Goal: Task Accomplishment & Management: Complete application form

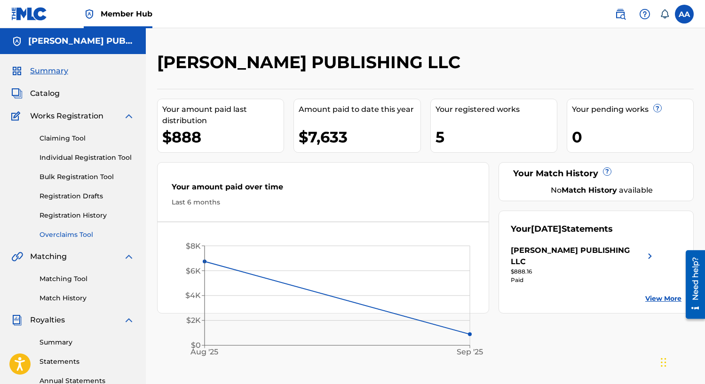
click at [83, 237] on link "Overclaims Tool" at bounding box center [87, 235] width 95 height 10
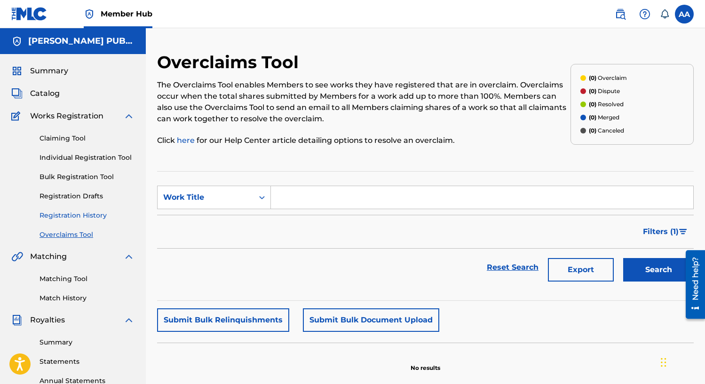
click at [83, 213] on link "Registration History" at bounding box center [87, 216] width 95 height 10
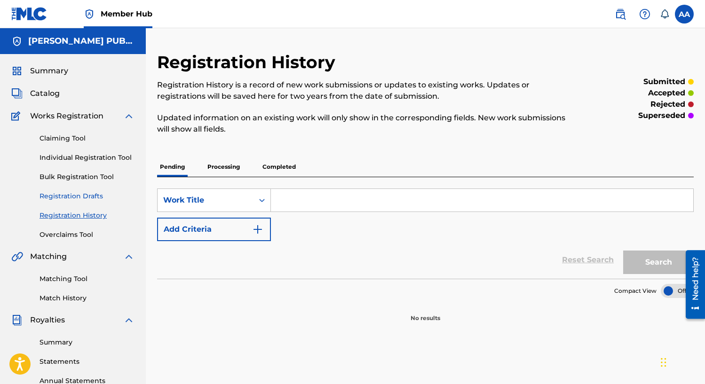
click at [82, 196] on link "Registration Drafts" at bounding box center [87, 196] width 95 height 10
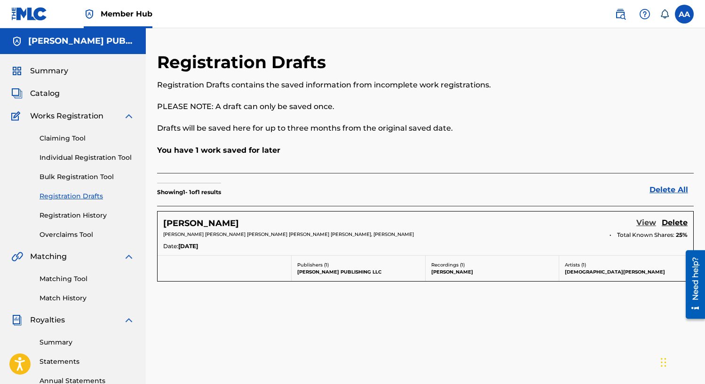
click at [652, 226] on link "View" at bounding box center [647, 223] width 20 height 13
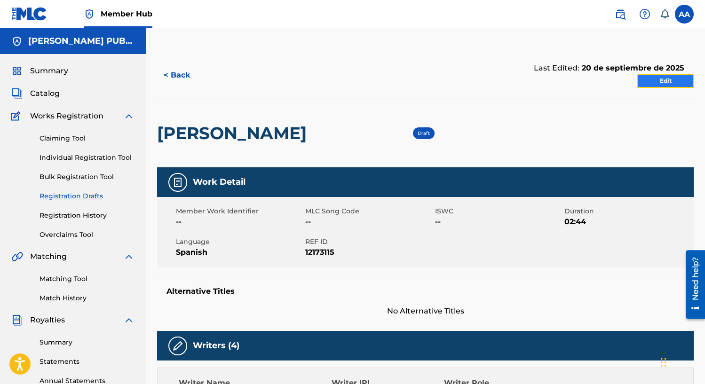
click at [654, 84] on link "Edit" at bounding box center [665, 81] width 56 height 14
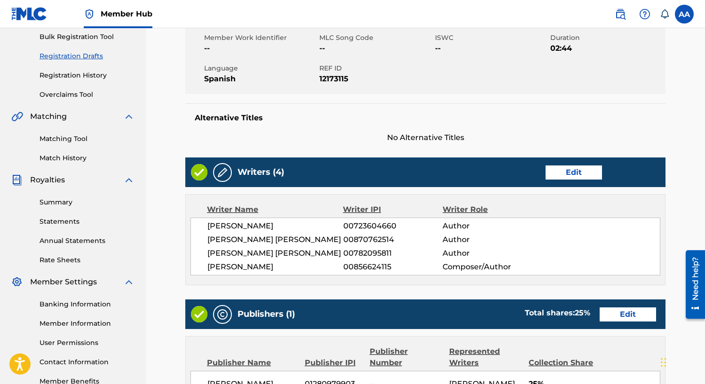
scroll to position [154, 0]
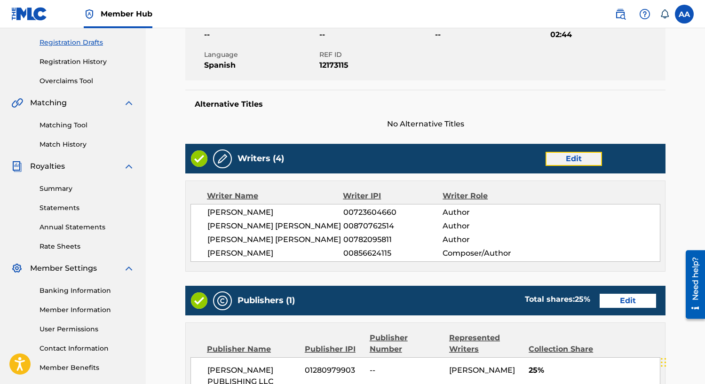
click at [566, 164] on link "Edit" at bounding box center [574, 159] width 56 height 14
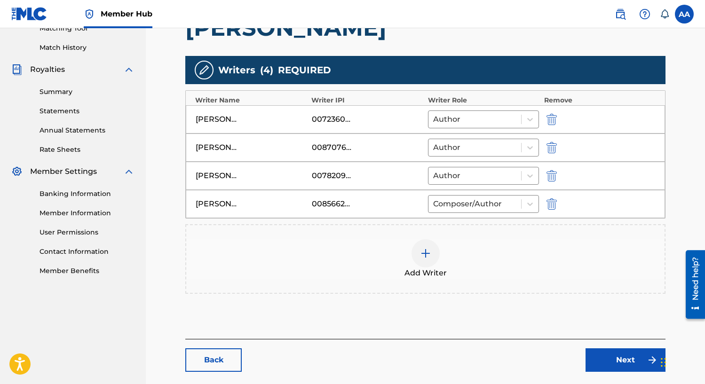
scroll to position [254, 0]
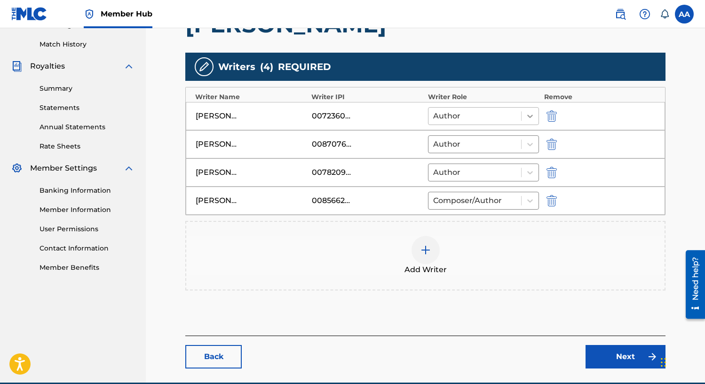
click at [530, 114] on icon at bounding box center [529, 115] width 9 height 9
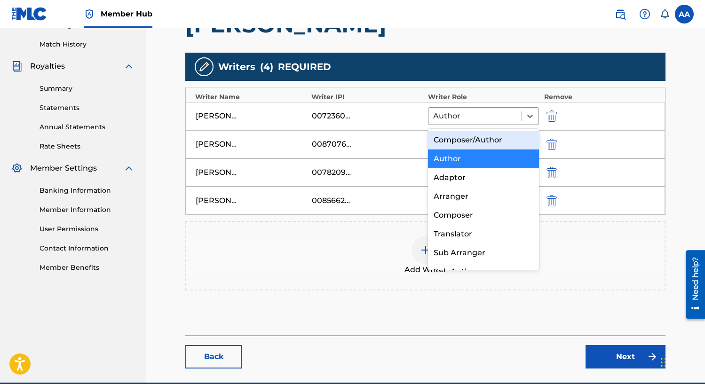
click at [522, 137] on div "Composer/Author" at bounding box center [483, 140] width 111 height 19
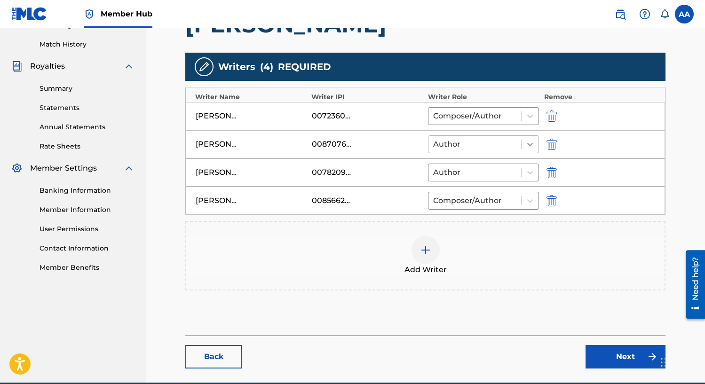
click at [533, 139] on div at bounding box center [530, 144] width 17 height 17
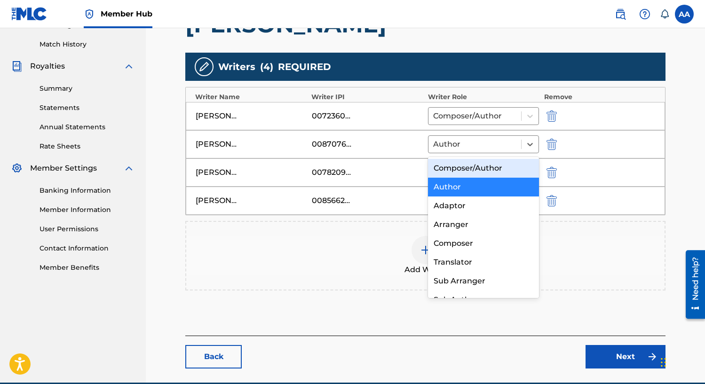
click at [517, 167] on div "Composer/Author" at bounding box center [483, 168] width 111 height 19
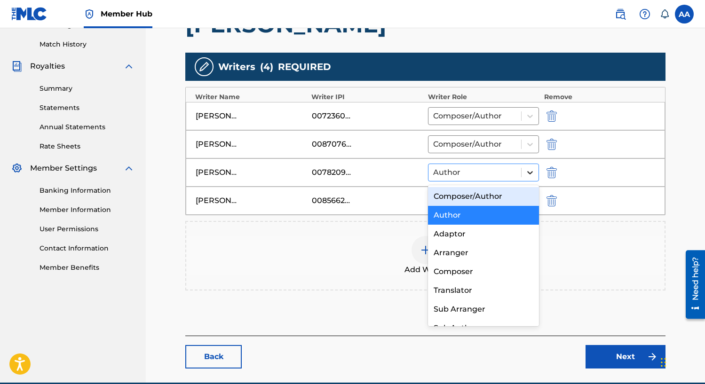
click at [526, 172] on icon at bounding box center [529, 172] width 9 height 9
click at [518, 197] on div "Composer/Author" at bounding box center [483, 196] width 111 height 19
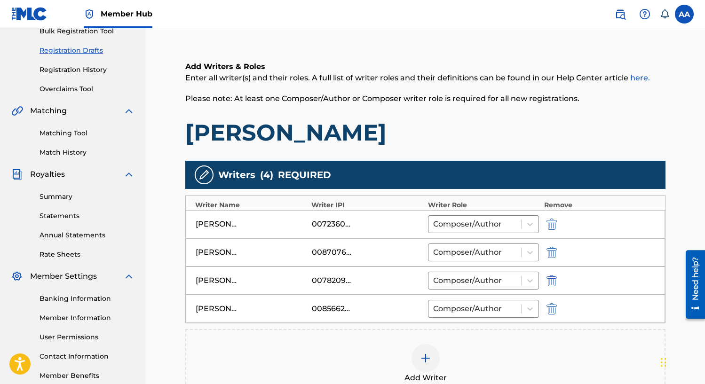
scroll to position [298, 0]
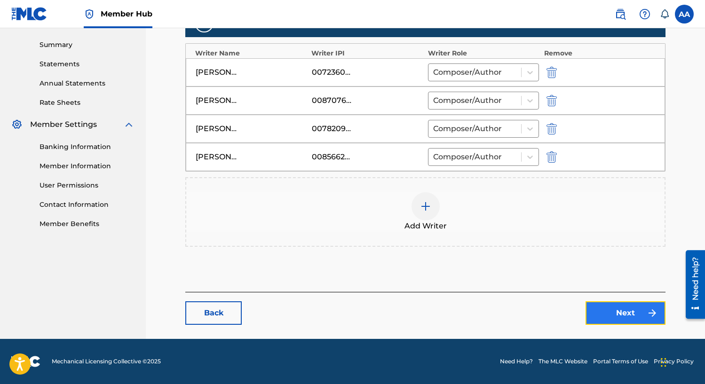
click at [610, 312] on link "Next" at bounding box center [626, 314] width 80 height 24
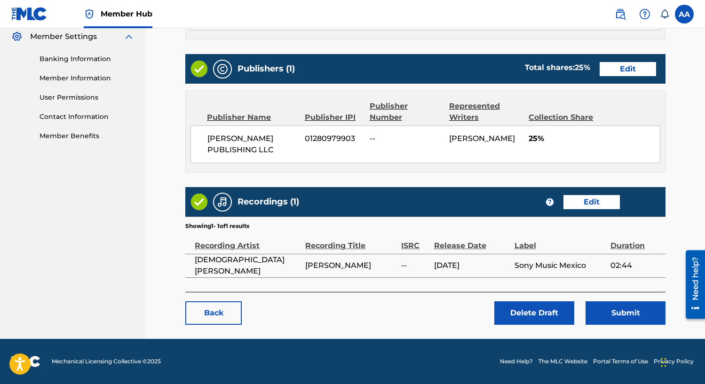
scroll to position [396, 0]
click at [589, 204] on link "Edit" at bounding box center [592, 202] width 56 height 14
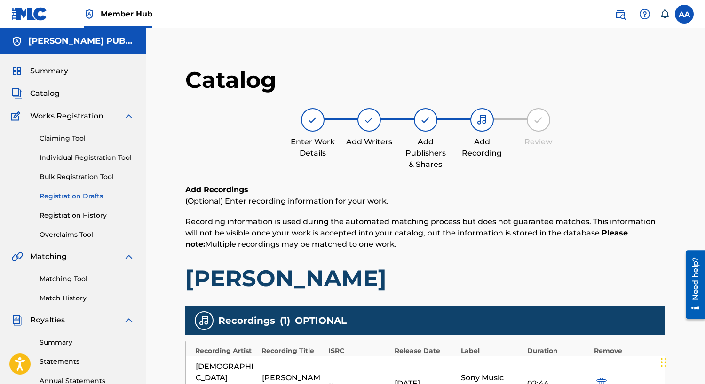
scroll to position [203, 0]
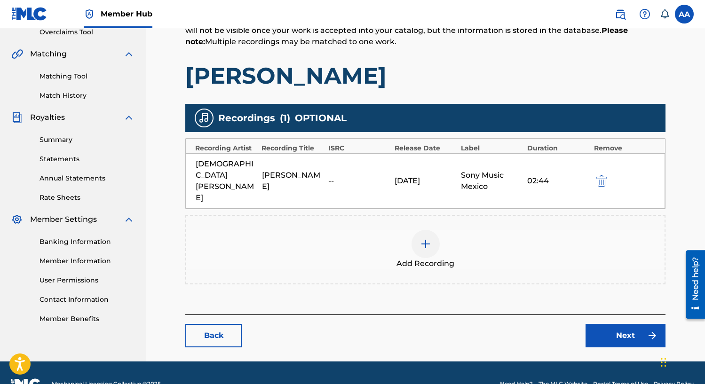
click at [443, 230] on div "Add Recording" at bounding box center [425, 250] width 478 height 40
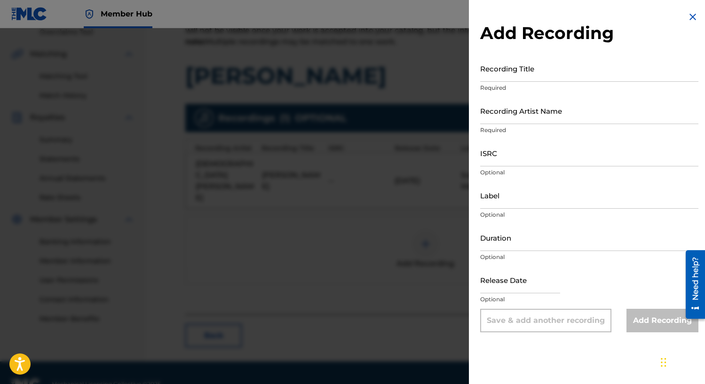
click at [688, 17] on img at bounding box center [692, 16] width 11 height 11
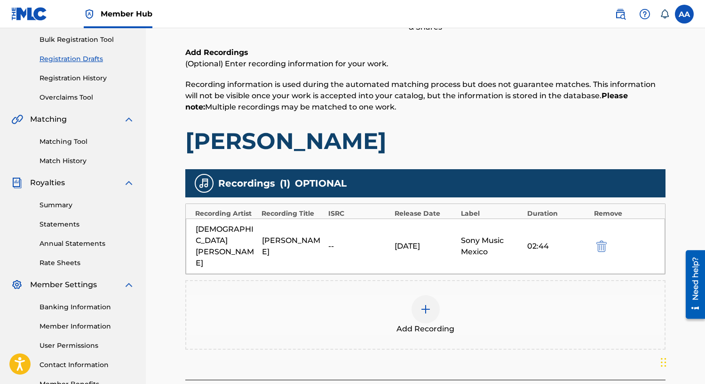
scroll to position [139, 0]
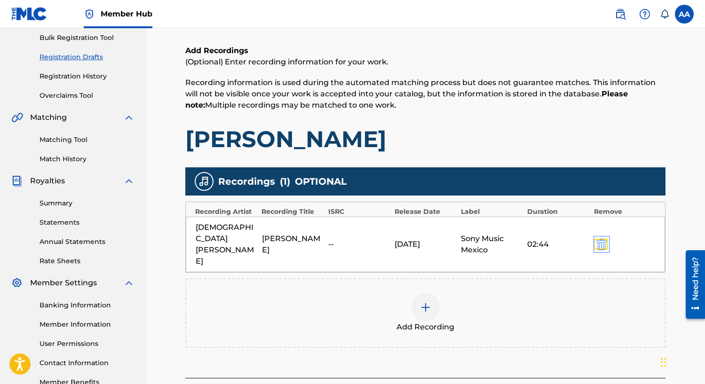
click at [598, 239] on img "submit" at bounding box center [602, 244] width 10 height 11
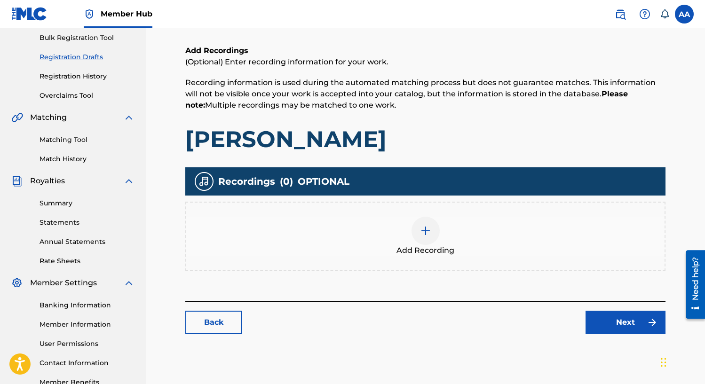
click at [434, 229] on div at bounding box center [426, 231] width 28 height 28
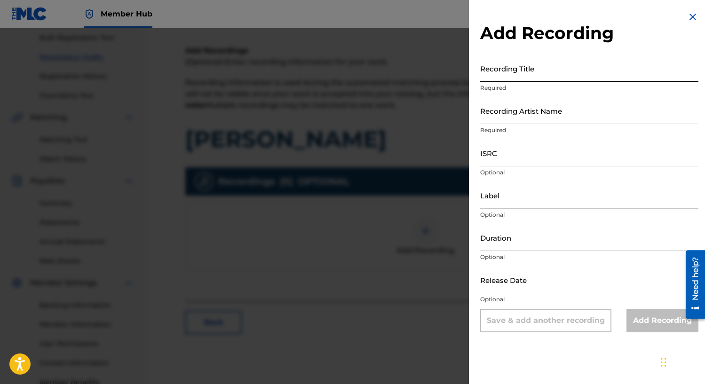
click at [608, 72] on input "Recording Title" at bounding box center [589, 68] width 218 height 27
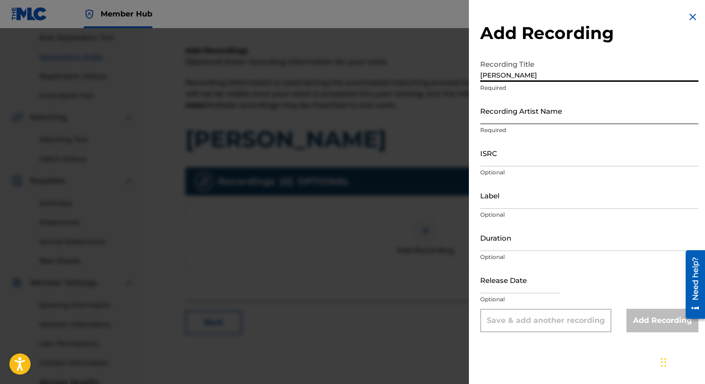
type input "[PERSON_NAME]"
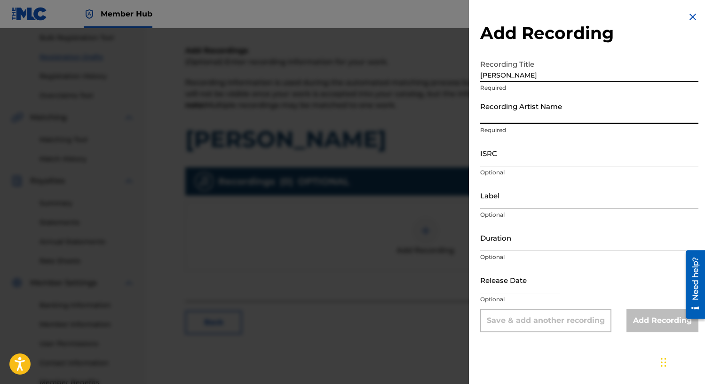
click at [544, 123] on input "Recording Artist Name" at bounding box center [589, 110] width 218 height 27
type input "[DEMOGRAPHIC_DATA][PERSON_NAME]"
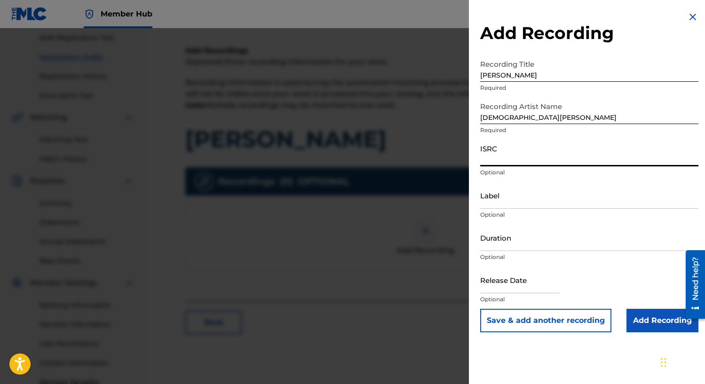
click at [541, 161] on input "ISRC" at bounding box center [589, 153] width 218 height 27
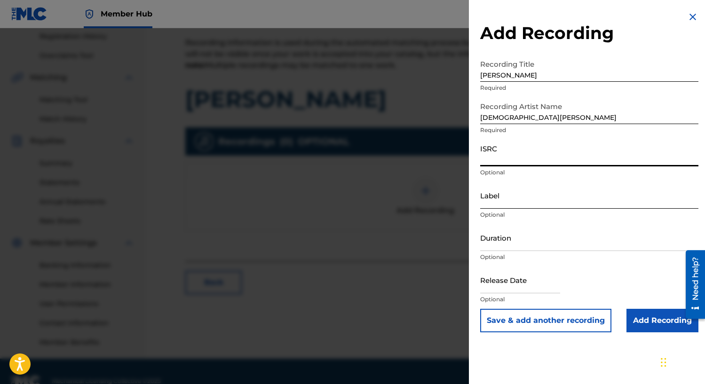
scroll to position [186, 0]
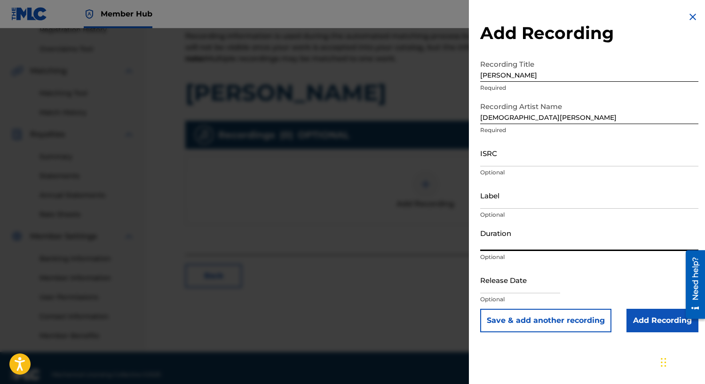
click at [524, 248] on input "Duration" at bounding box center [589, 237] width 218 height 27
type input "02:44"
click at [531, 290] on input "text" at bounding box center [520, 280] width 80 height 27
select select "8"
select select "2025"
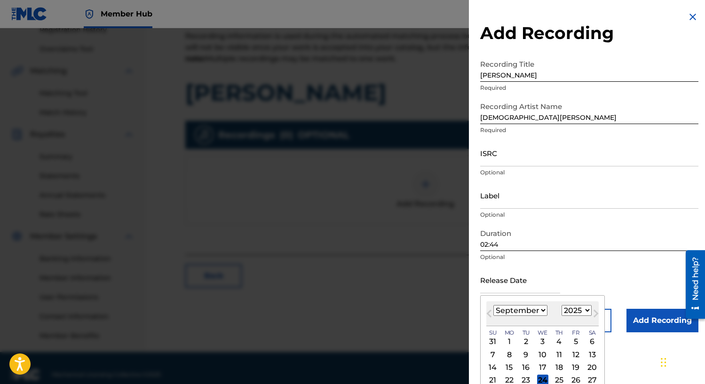
type input "[DATE]"
select select "6"
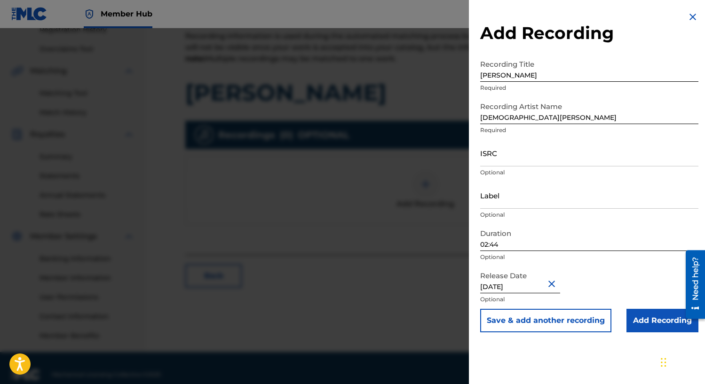
click at [623, 264] on div "Duration 02:44 Optional" at bounding box center [589, 245] width 218 height 42
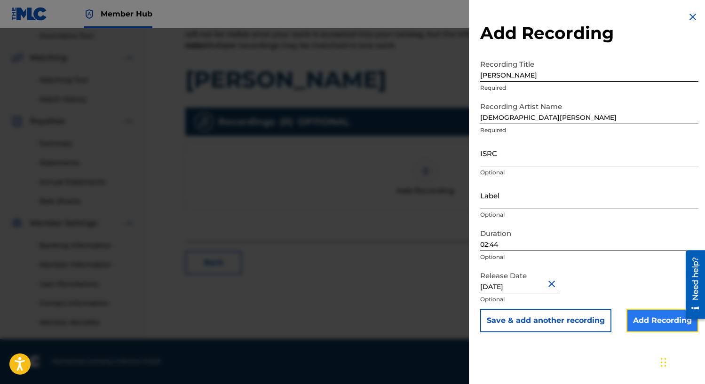
click at [644, 318] on input "Add Recording" at bounding box center [663, 321] width 72 height 24
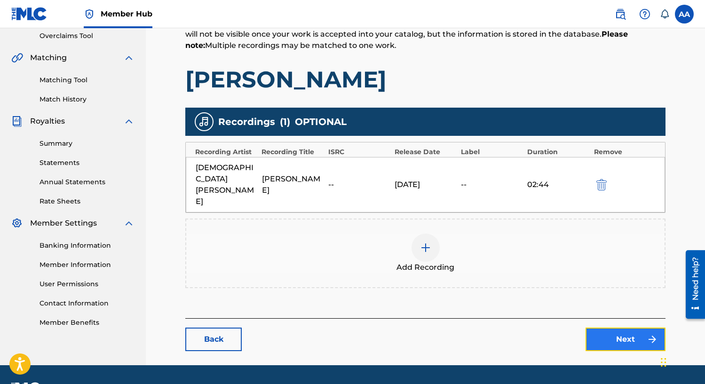
click at [604, 328] on link "Next" at bounding box center [626, 340] width 80 height 24
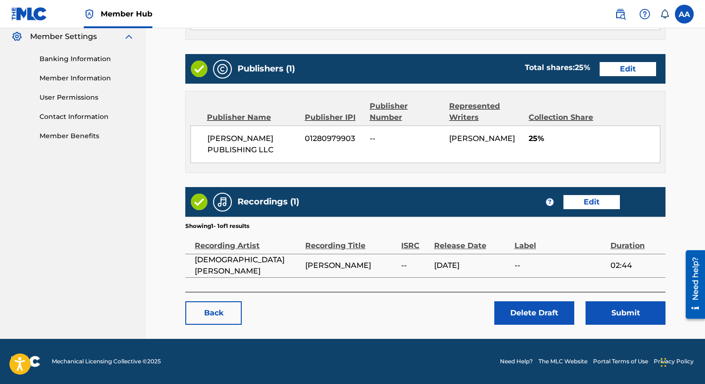
scroll to position [396, 0]
click at [626, 311] on button "Submit" at bounding box center [626, 314] width 80 height 24
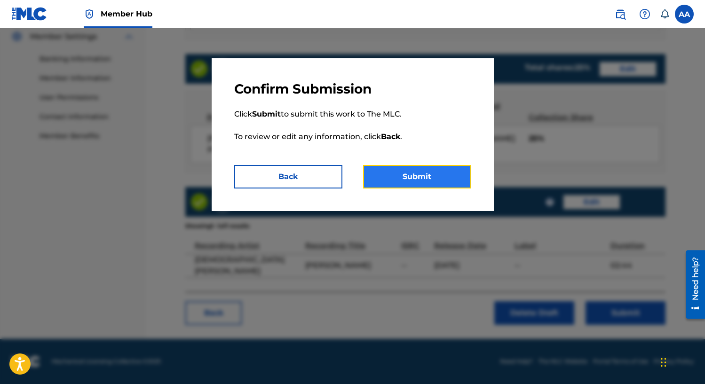
click at [465, 177] on button "Submit" at bounding box center [417, 177] width 108 height 24
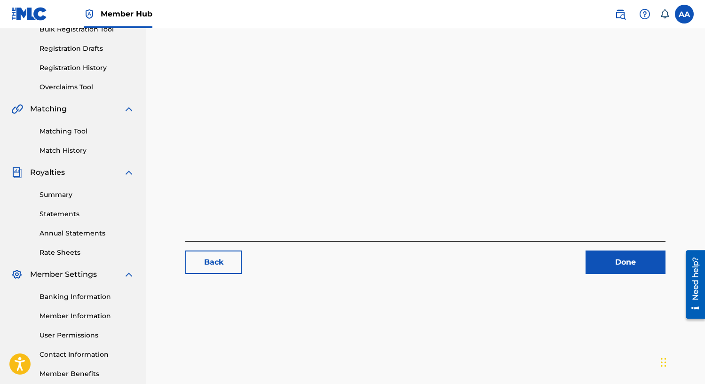
scroll to position [199, 0]
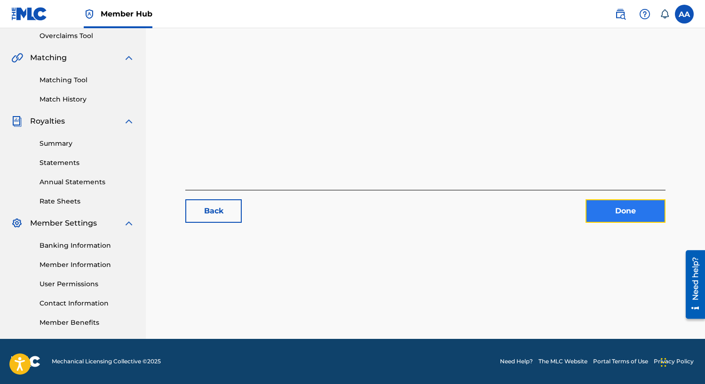
click at [631, 213] on link "Done" at bounding box center [626, 211] width 80 height 24
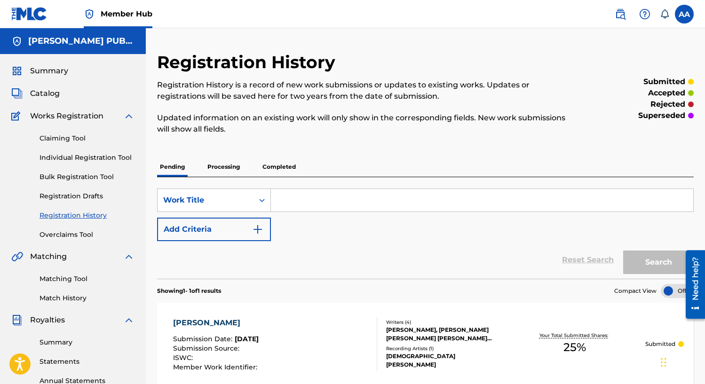
click at [29, 23] on link at bounding box center [29, 14] width 36 height 28
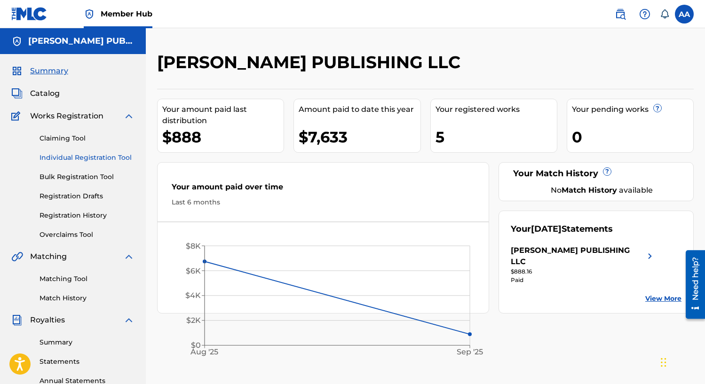
click at [100, 161] on link "Individual Registration Tool" at bounding box center [87, 158] width 95 height 10
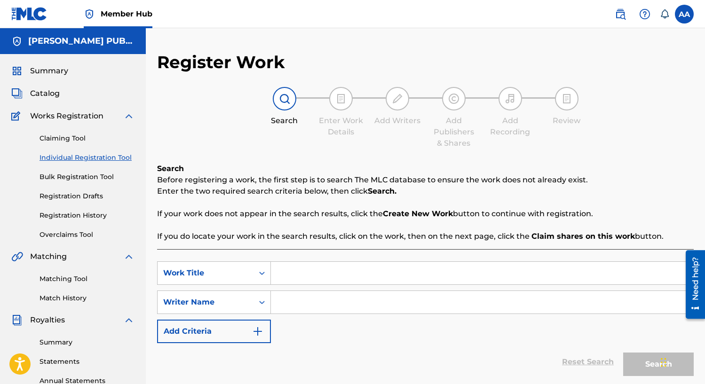
click at [296, 279] on input "Search Form" at bounding box center [482, 273] width 422 height 23
type input "es tan corta la vida"
click at [293, 311] on input "Search Form" at bounding box center [482, 302] width 422 height 23
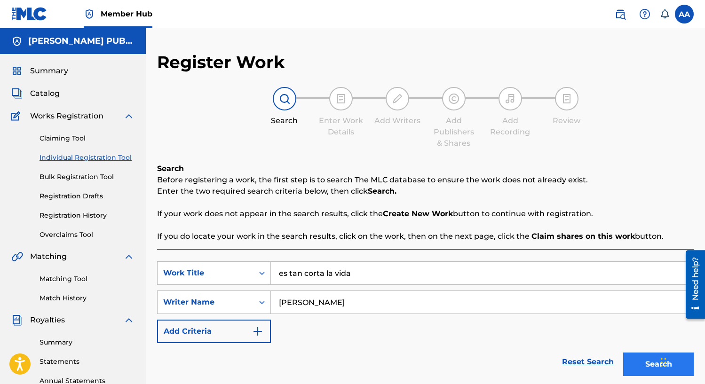
type input "[PERSON_NAME]"
click at [631, 359] on button "Search" at bounding box center [658, 365] width 71 height 24
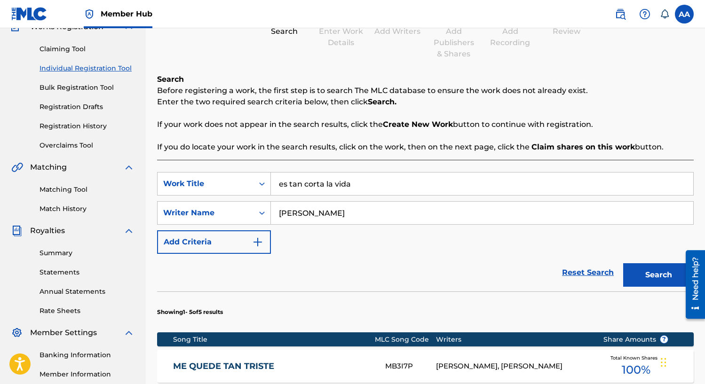
scroll to position [106, 0]
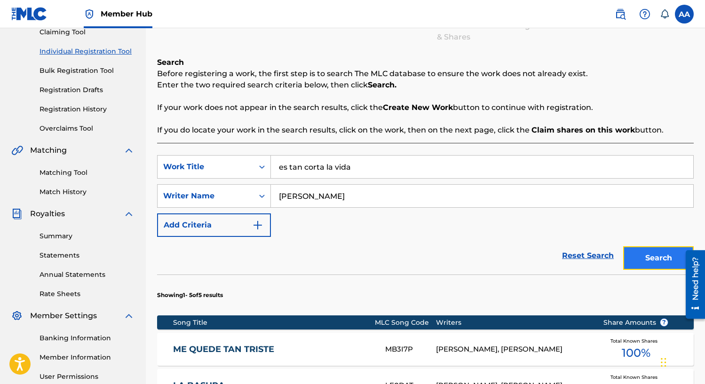
click at [648, 257] on button "Search" at bounding box center [658, 259] width 71 height 24
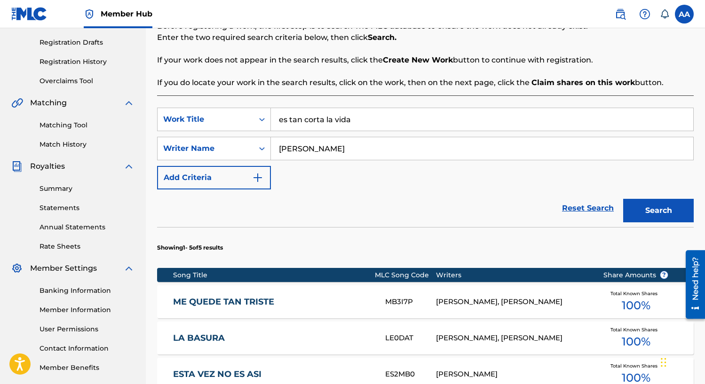
scroll to position [154, 0]
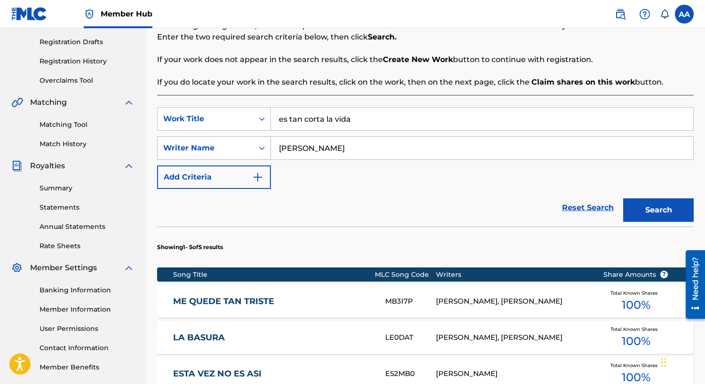
click at [262, 148] on icon "Search Form" at bounding box center [261, 147] width 9 height 9
click at [360, 210] on div "Reset Search Search" at bounding box center [425, 208] width 537 height 38
click at [284, 119] on input "es tan corta la vida" at bounding box center [482, 119] width 422 height 23
click at [645, 205] on button "Search" at bounding box center [658, 211] width 71 height 24
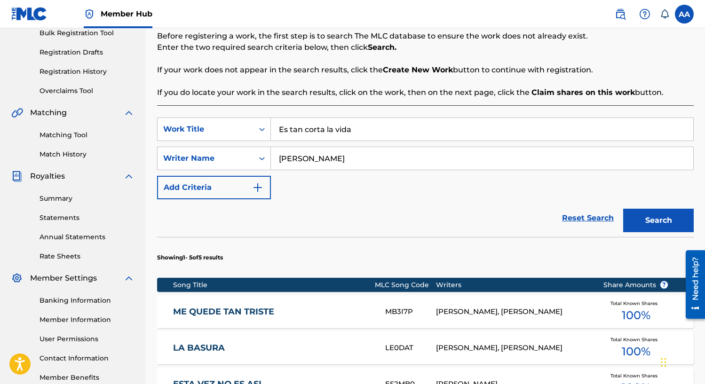
scroll to position [0, 0]
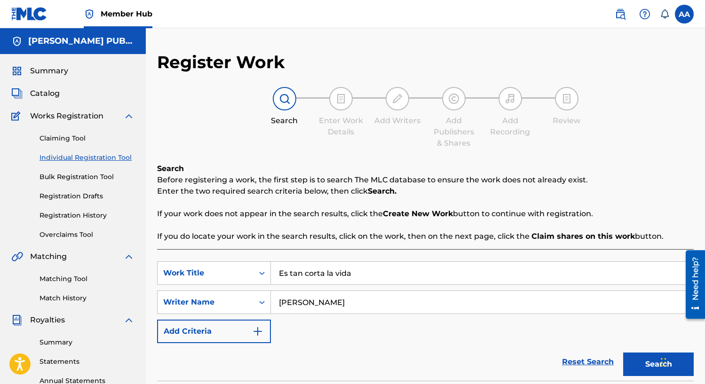
click at [355, 275] on input "Es tan corta la vida" at bounding box center [482, 273] width 422 height 23
type input "solo por hoy"
click at [623, 353] on button "Search" at bounding box center [658, 365] width 71 height 24
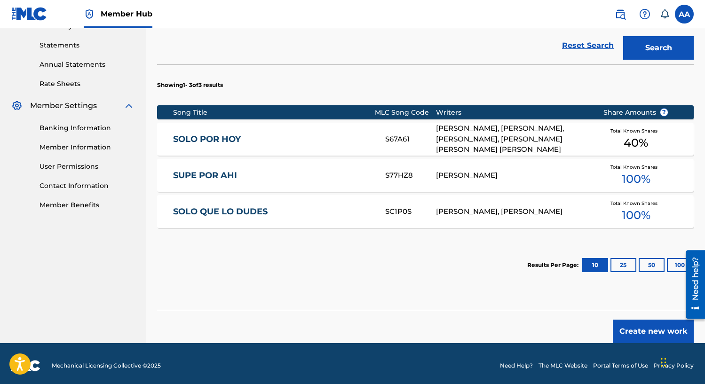
scroll to position [321, 0]
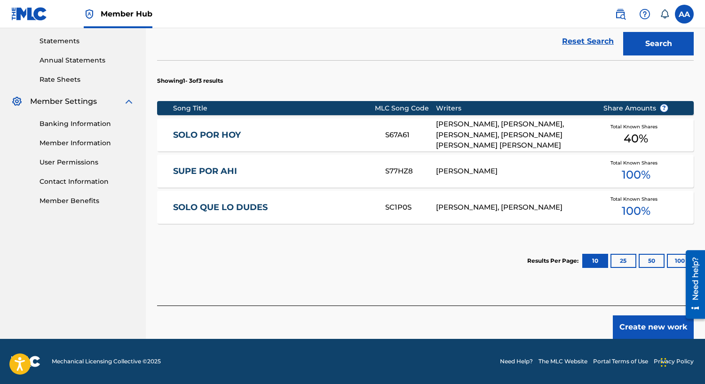
click at [224, 134] on link "SOLO POR HOY" at bounding box center [272, 135] width 199 height 11
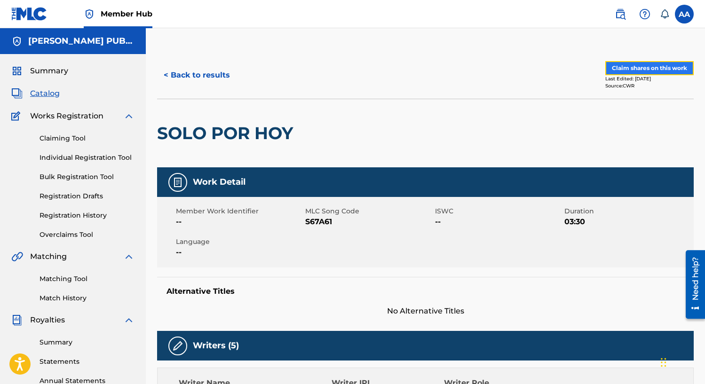
click at [630, 68] on button "Claim shares on this work" at bounding box center [649, 68] width 88 height 14
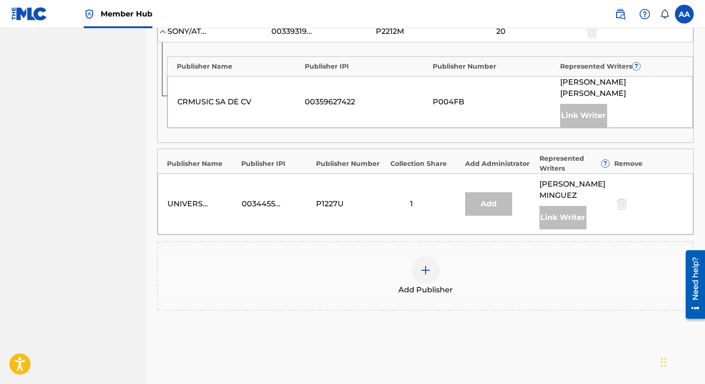
scroll to position [506, 0]
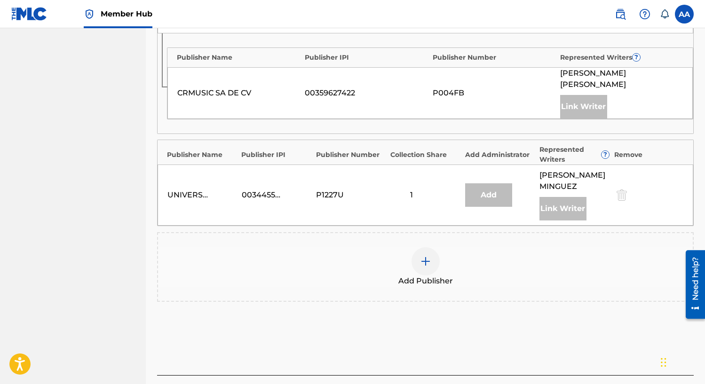
click at [432, 258] on div at bounding box center [426, 261] width 28 height 28
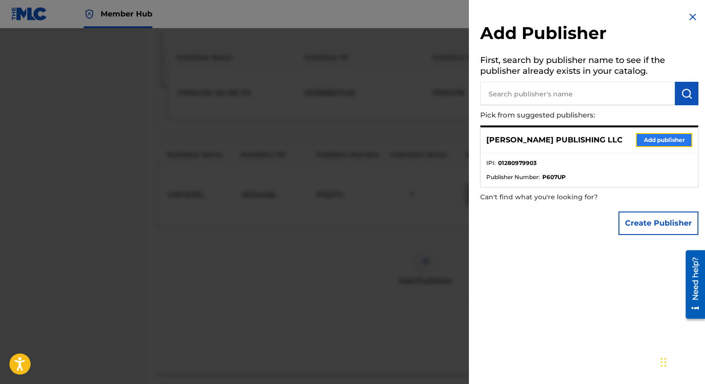
click at [652, 136] on button "Add publisher" at bounding box center [664, 140] width 56 height 14
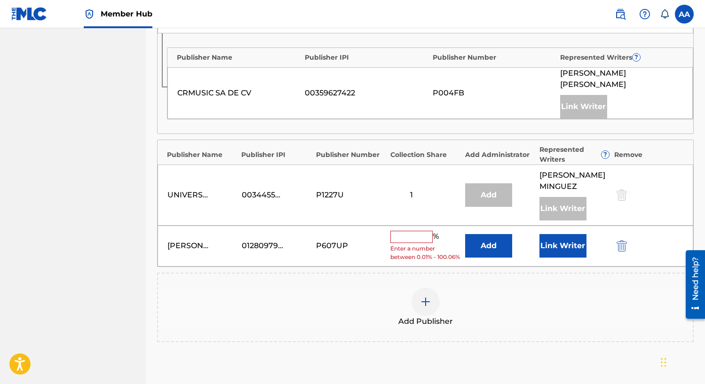
click at [410, 235] on input "text" at bounding box center [411, 237] width 42 height 12
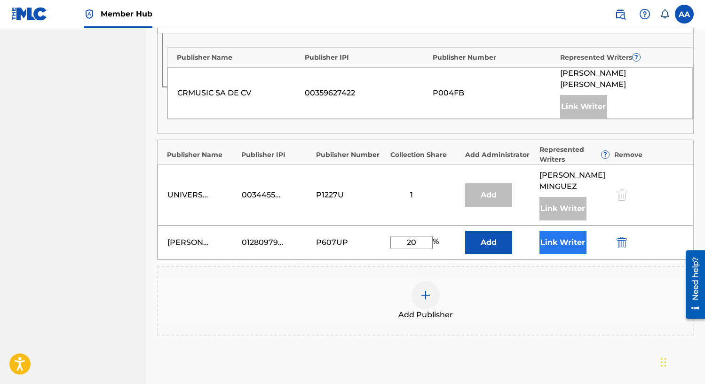
type input "20"
click at [564, 247] on button "Link Writer" at bounding box center [563, 243] width 47 height 24
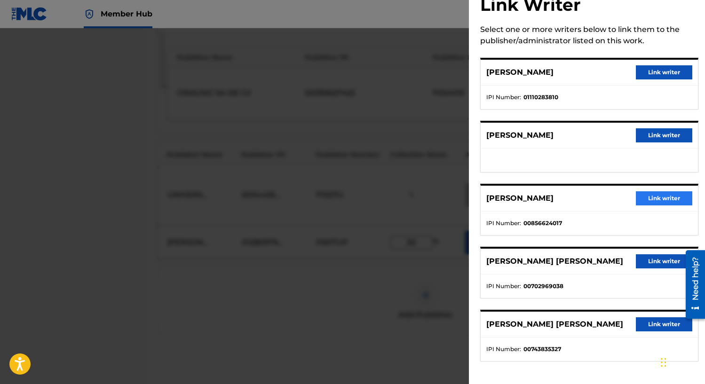
scroll to position [0, 0]
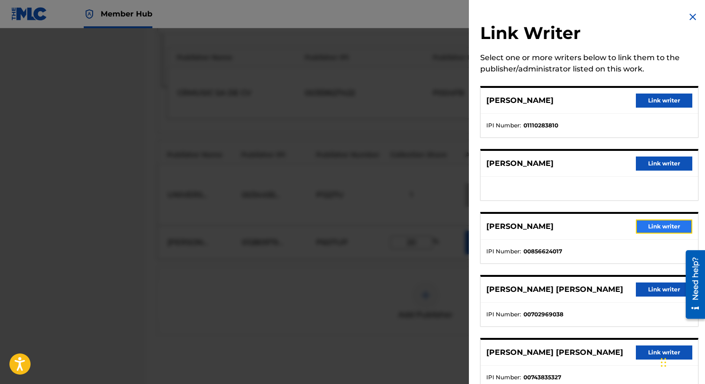
click at [669, 226] on button "Link writer" at bounding box center [664, 227] width 56 height 14
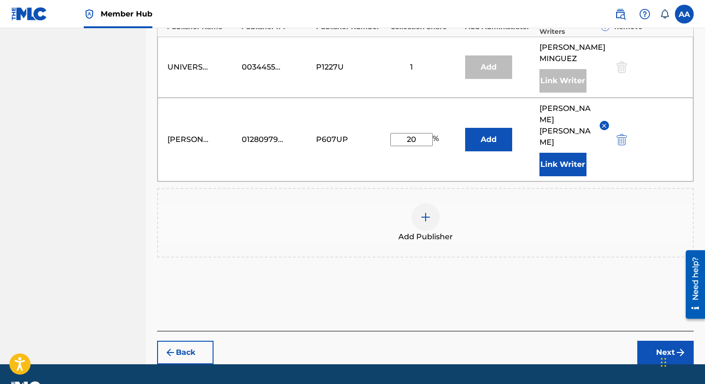
scroll to position [647, 0]
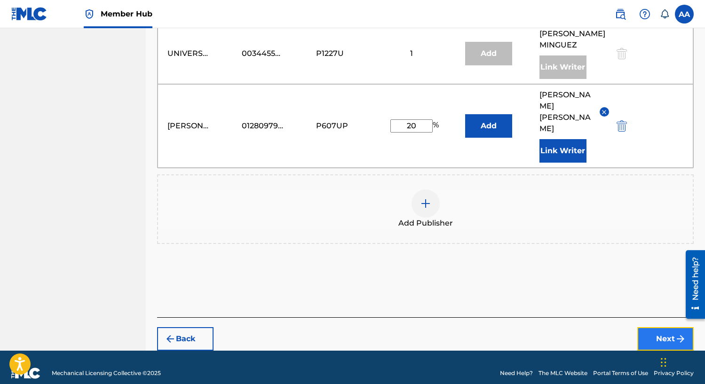
click at [667, 327] on button "Next" at bounding box center [665, 339] width 56 height 24
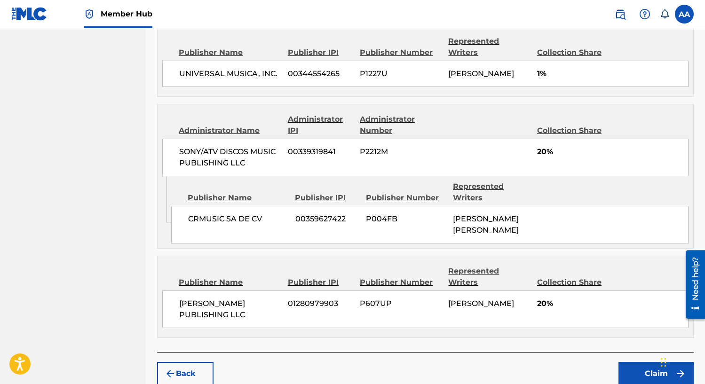
scroll to position [751, 0]
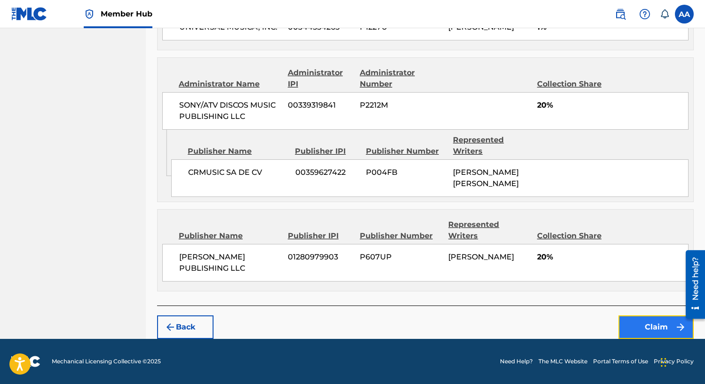
click at [647, 327] on button "Claim" at bounding box center [656, 328] width 75 height 24
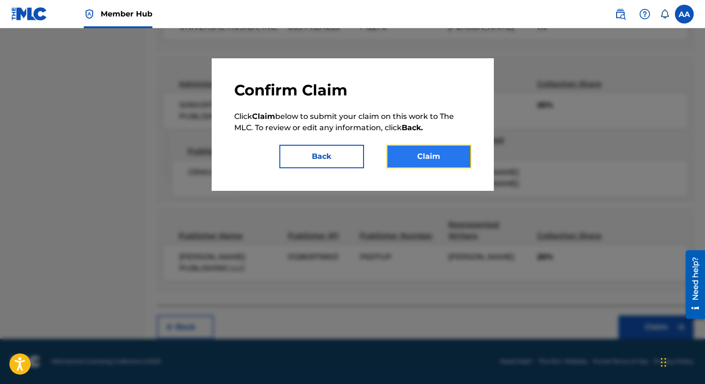
click at [463, 149] on button "Claim" at bounding box center [429, 157] width 85 height 24
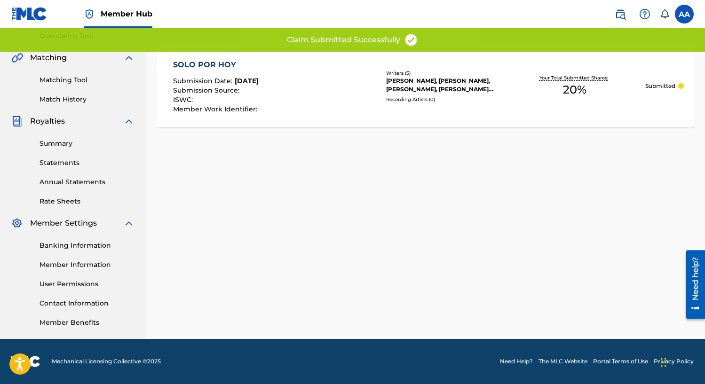
scroll to position [0, 0]
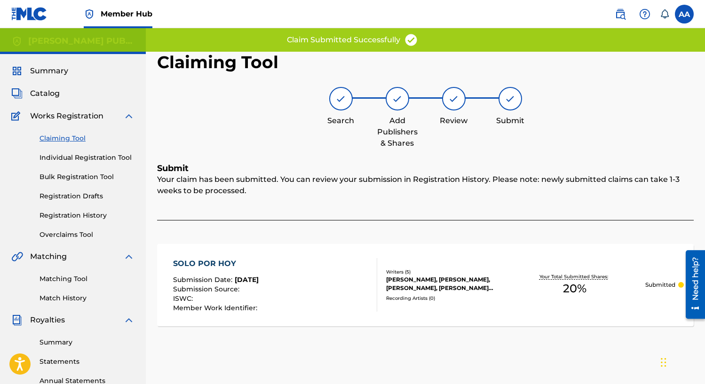
click at [31, 10] on img at bounding box center [29, 14] width 36 height 14
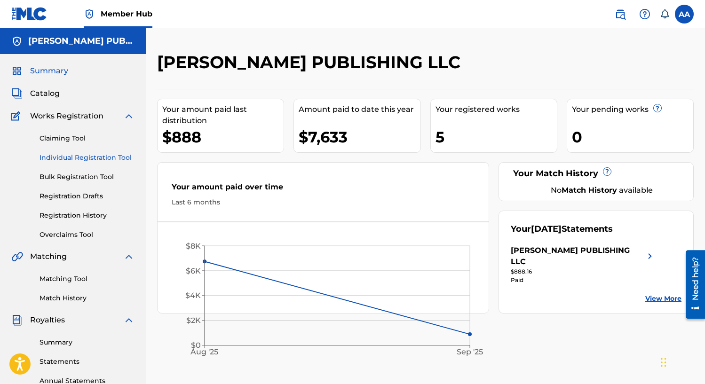
click at [82, 159] on link "Individual Registration Tool" at bounding box center [87, 158] width 95 height 10
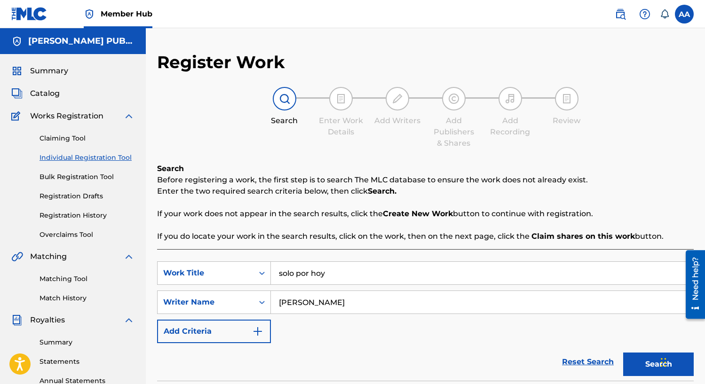
click at [344, 270] on input "solo por hoy" at bounding box center [482, 273] width 422 height 23
type input "Es tan corta la vida"
click at [637, 370] on button "Search" at bounding box center [658, 365] width 71 height 24
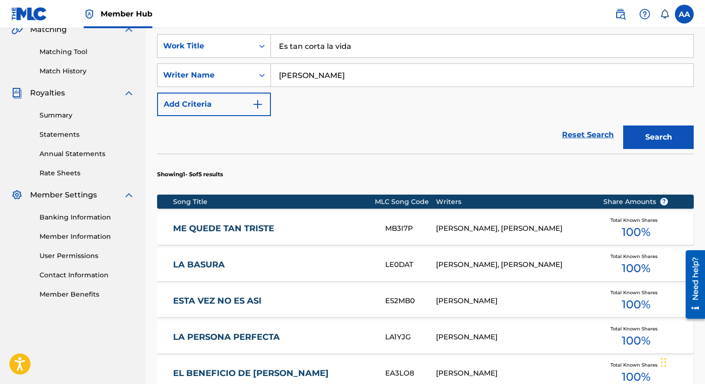
scroll to position [196, 0]
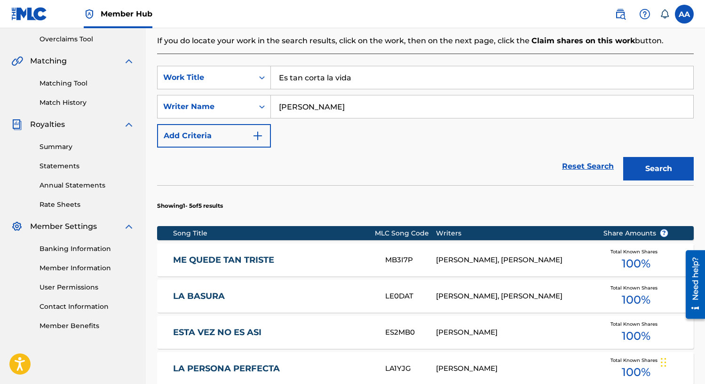
click at [377, 110] on input "[PERSON_NAME]" at bounding box center [482, 107] width 422 height 23
click at [623, 157] on button "Search" at bounding box center [658, 169] width 71 height 24
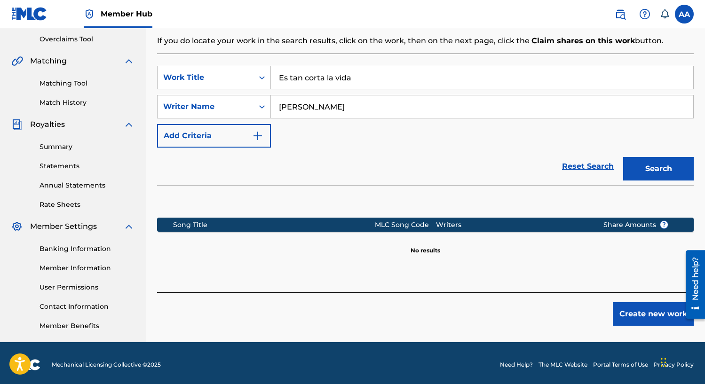
type input "[PERSON_NAME]"
click at [623, 157] on button "Search" at bounding box center [658, 169] width 71 height 24
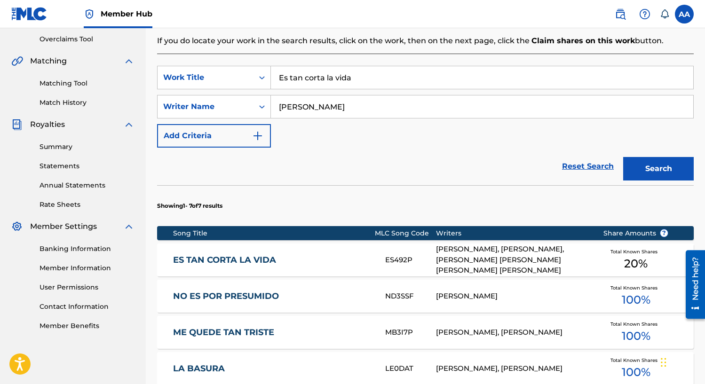
click at [242, 265] on link "ES TAN CORTA LA VIDA" at bounding box center [272, 260] width 199 height 11
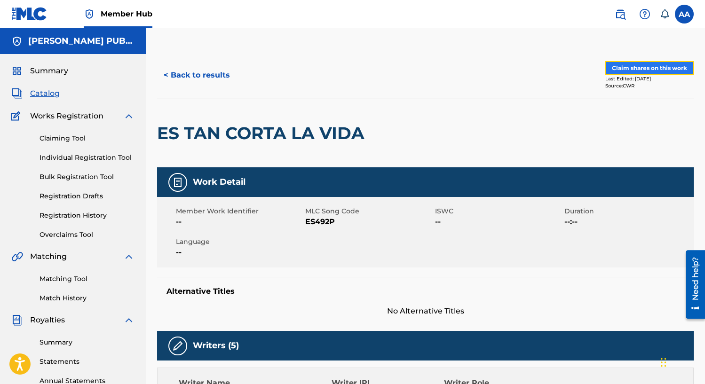
click at [632, 66] on button "Claim shares on this work" at bounding box center [649, 68] width 88 height 14
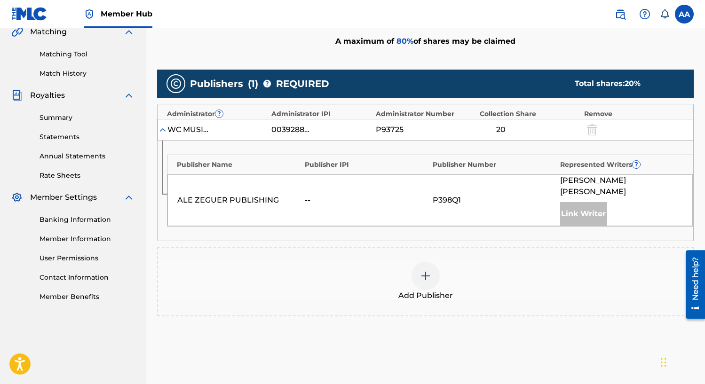
scroll to position [262, 0]
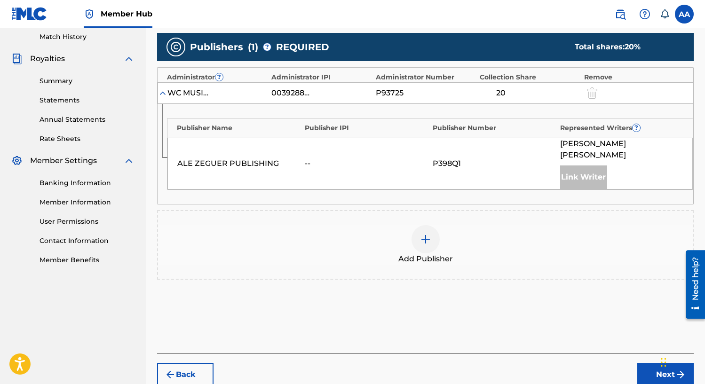
click at [418, 241] on div at bounding box center [426, 239] width 28 height 28
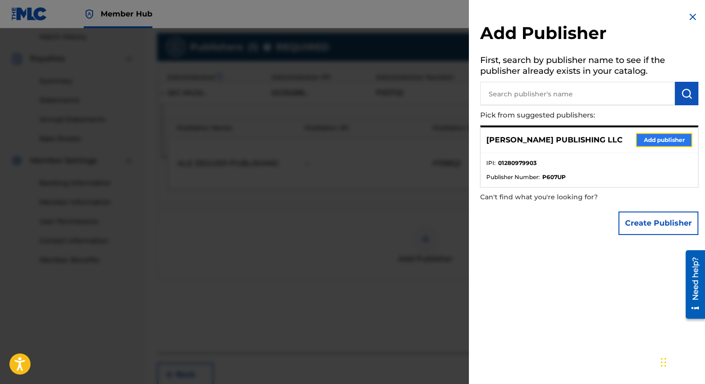
click at [664, 139] on button "Add publisher" at bounding box center [664, 140] width 56 height 14
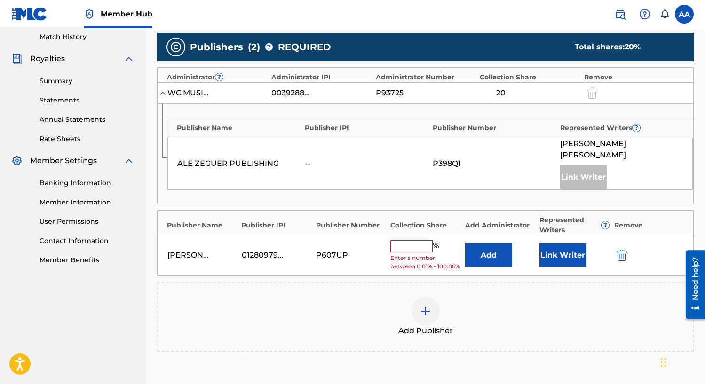
click at [406, 246] on input "text" at bounding box center [411, 246] width 42 height 12
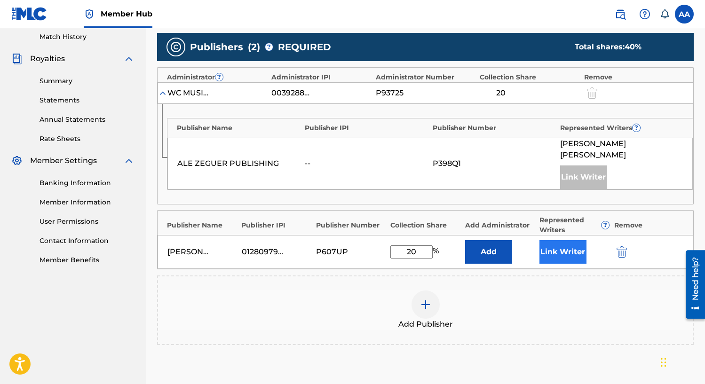
type input "20"
click at [564, 253] on button "Link Writer" at bounding box center [563, 252] width 47 height 24
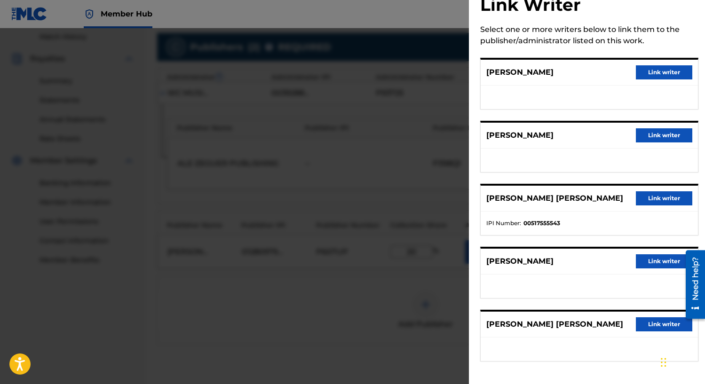
scroll to position [0, 0]
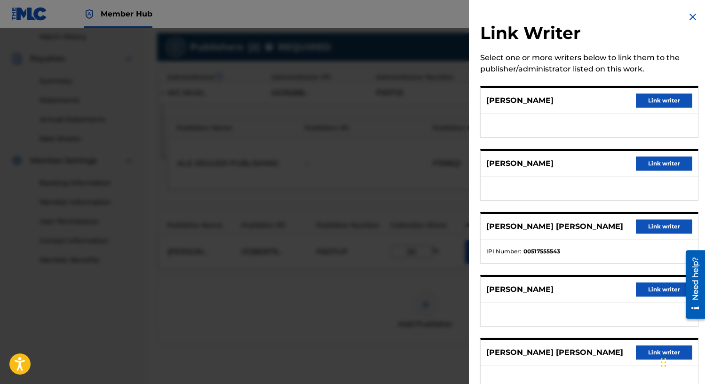
click at [689, 15] on img at bounding box center [692, 16] width 11 height 11
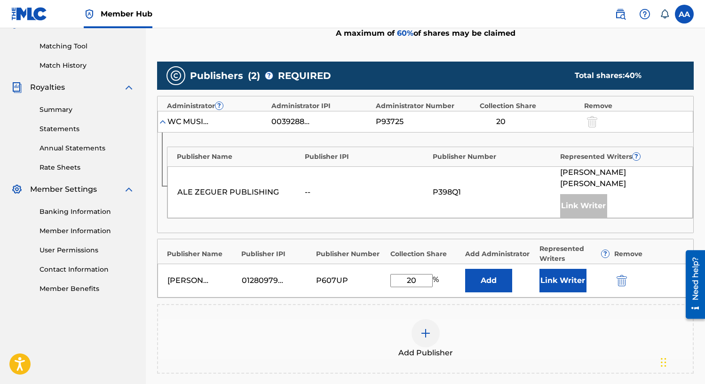
scroll to position [374, 0]
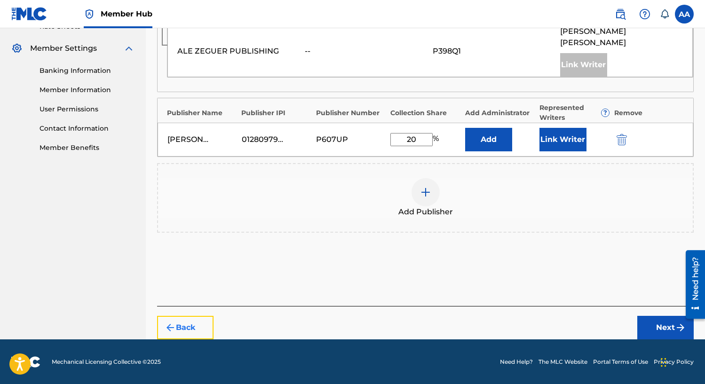
click at [162, 321] on button "Back" at bounding box center [185, 328] width 56 height 24
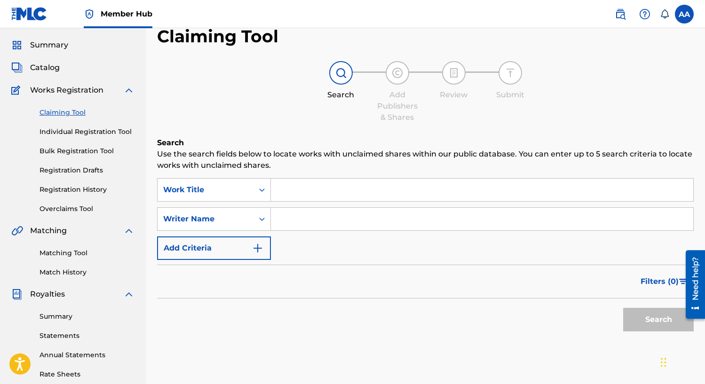
scroll to position [0, 0]
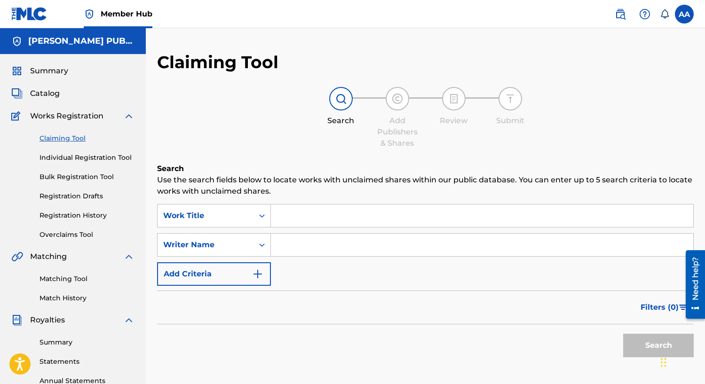
click at [303, 223] on input "Search Form" at bounding box center [482, 216] width 422 height 23
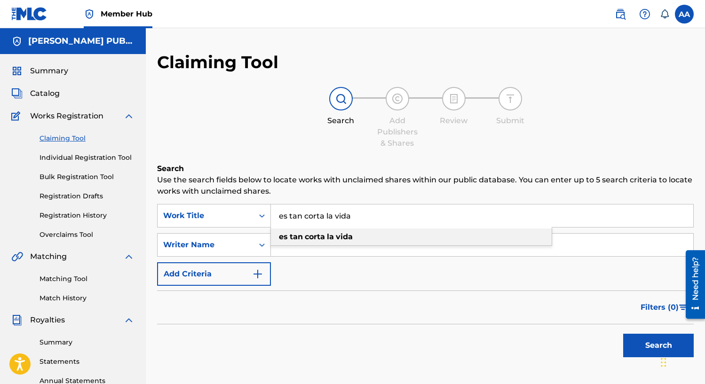
type input "es tan corta la vida"
click at [341, 235] on strong "vida" at bounding box center [344, 236] width 17 height 9
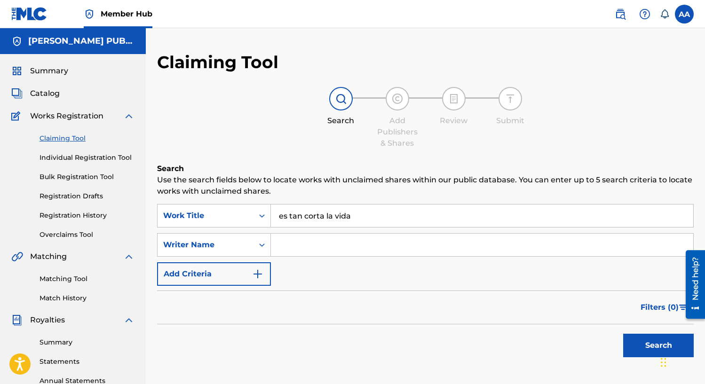
click at [330, 242] on input "Search Form" at bounding box center [482, 245] width 422 height 23
type input "[PERSON_NAME]"
click at [629, 345] on button "Search" at bounding box center [658, 346] width 71 height 24
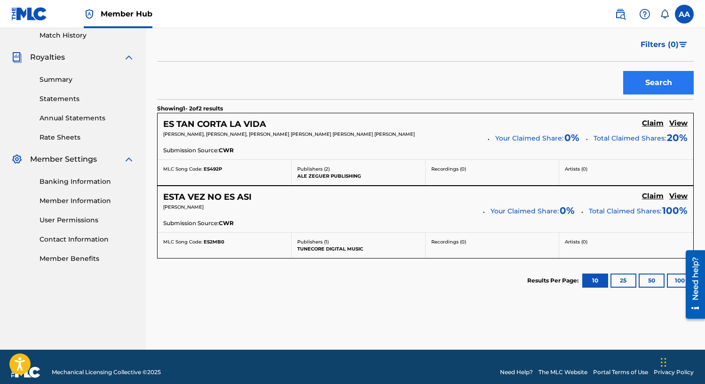
scroll to position [264, 0]
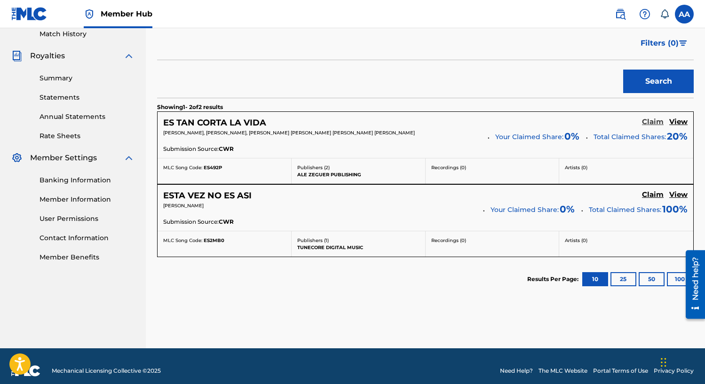
click at [655, 126] on h5 "Claim" at bounding box center [653, 122] width 22 height 9
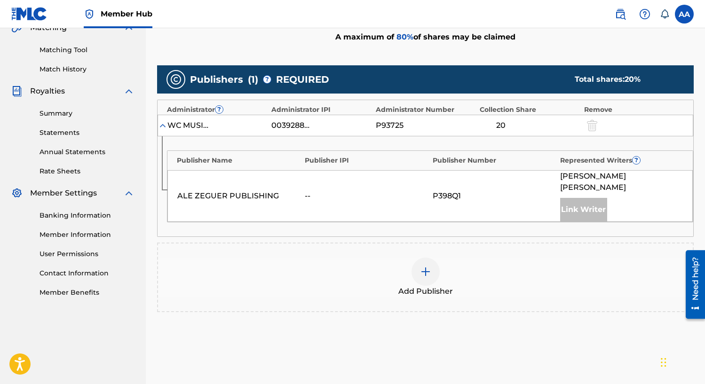
scroll to position [247, 0]
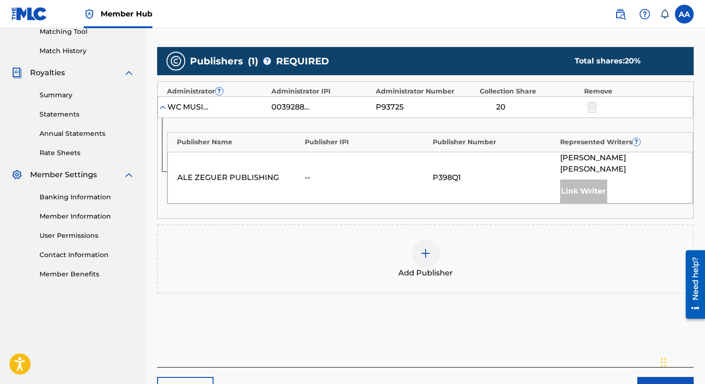
click at [427, 260] on div at bounding box center [426, 253] width 28 height 28
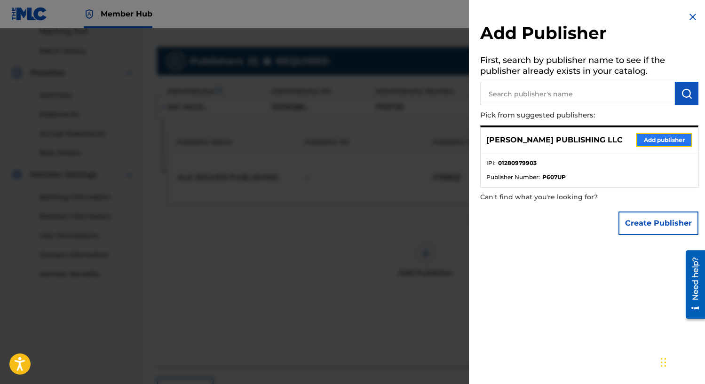
click at [640, 140] on button "Add publisher" at bounding box center [664, 140] width 56 height 14
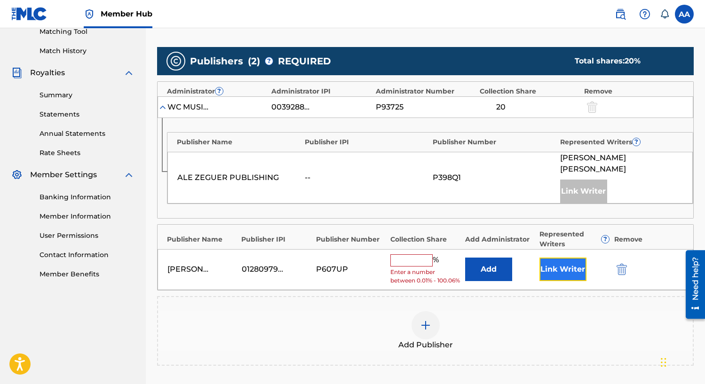
click at [560, 277] on button "Link Writer" at bounding box center [563, 270] width 47 height 24
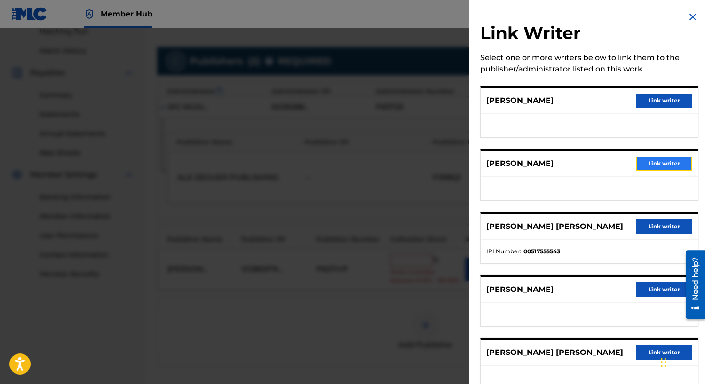
click at [645, 166] on button "Link writer" at bounding box center [664, 164] width 56 height 14
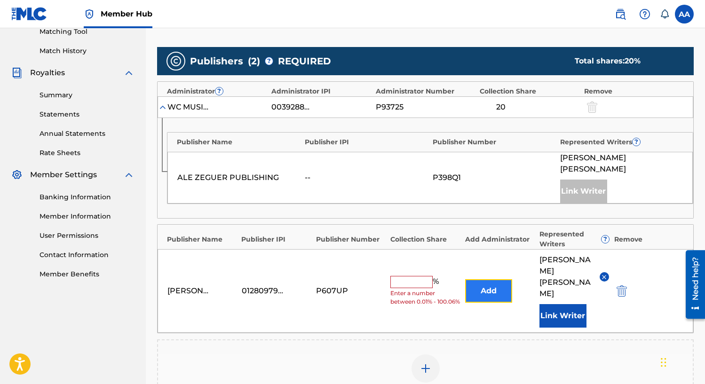
click at [494, 279] on button "Add" at bounding box center [488, 291] width 47 height 24
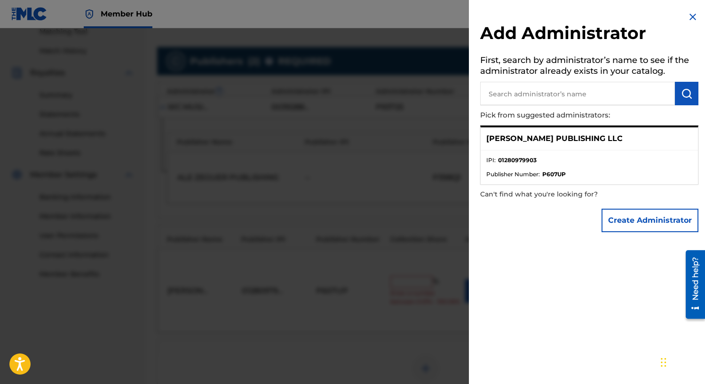
click at [688, 18] on img at bounding box center [692, 16] width 11 height 11
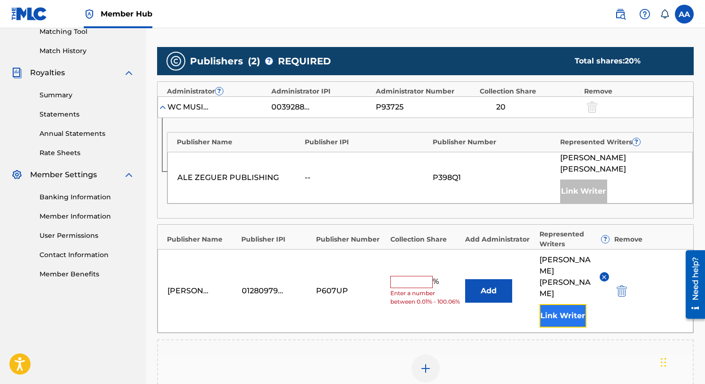
click at [559, 304] on button "Link Writer" at bounding box center [563, 316] width 47 height 24
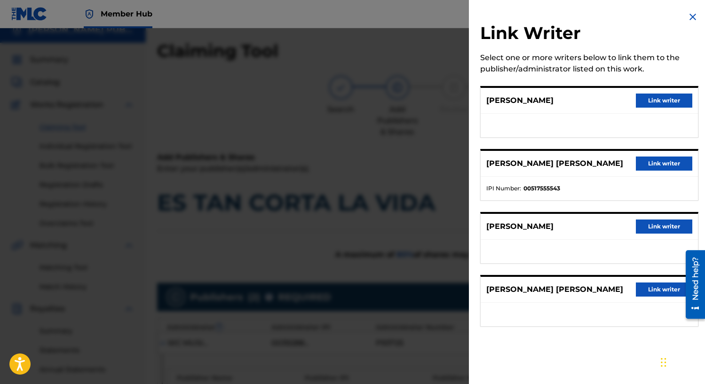
scroll to position [0, 0]
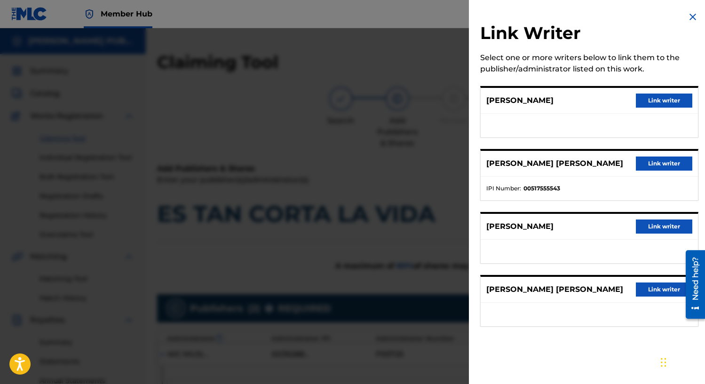
click at [690, 16] on img at bounding box center [692, 16] width 11 height 11
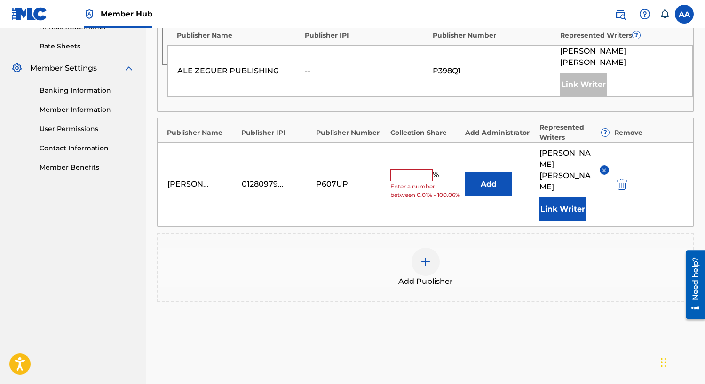
scroll to position [356, 0]
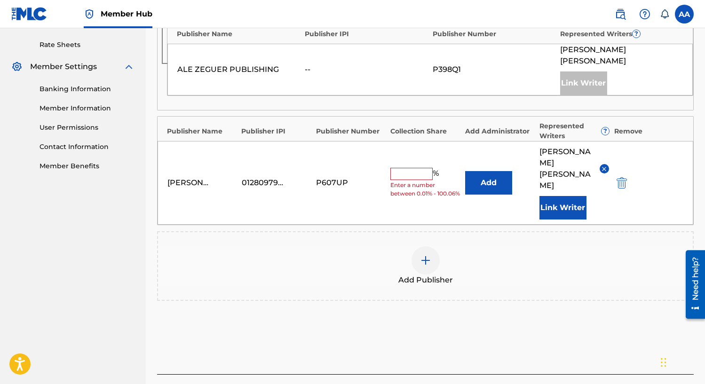
click at [400, 168] on input "text" at bounding box center [411, 174] width 42 height 12
type input "20"
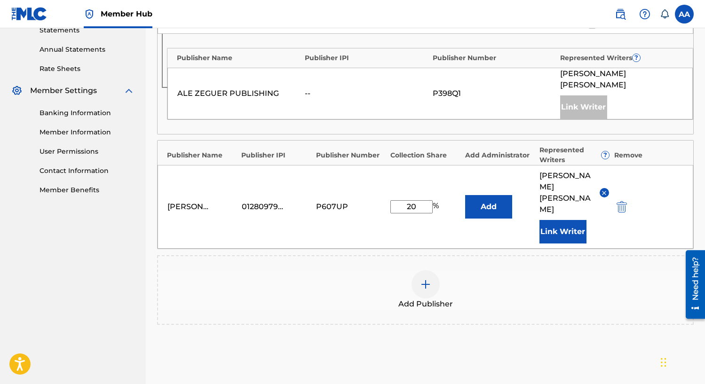
scroll to position [401, 0]
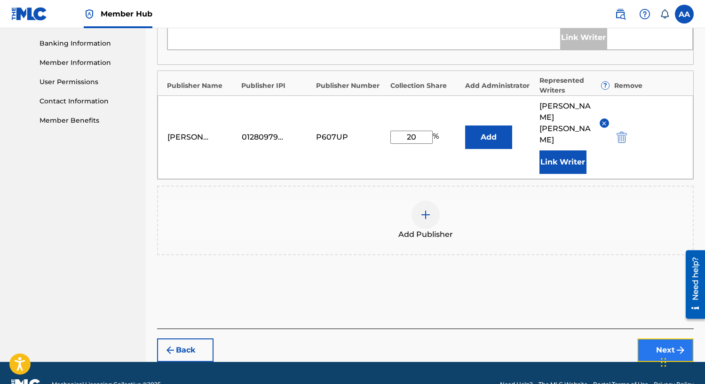
click at [653, 339] on button "Next" at bounding box center [665, 351] width 56 height 24
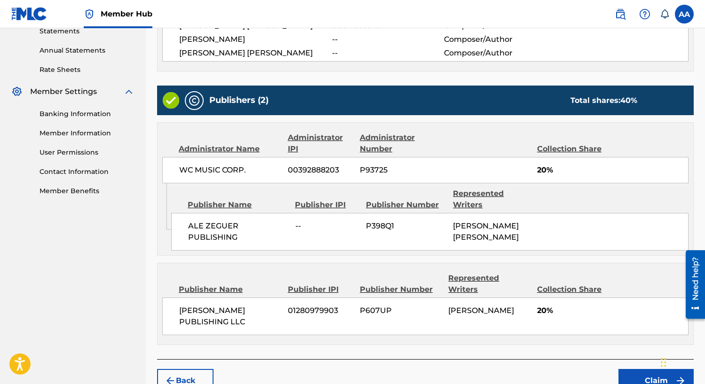
scroll to position [394, 0]
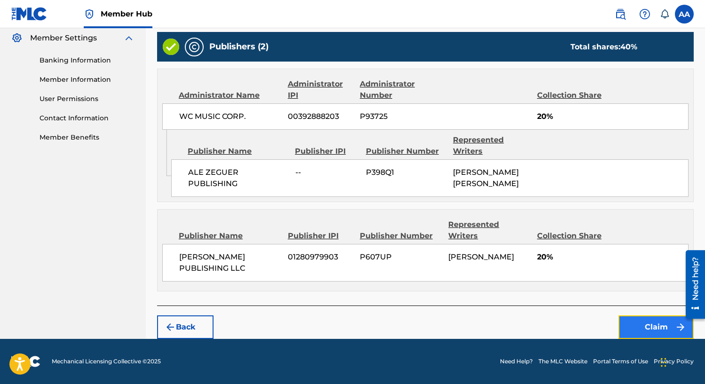
click at [660, 330] on button "Claim" at bounding box center [656, 328] width 75 height 24
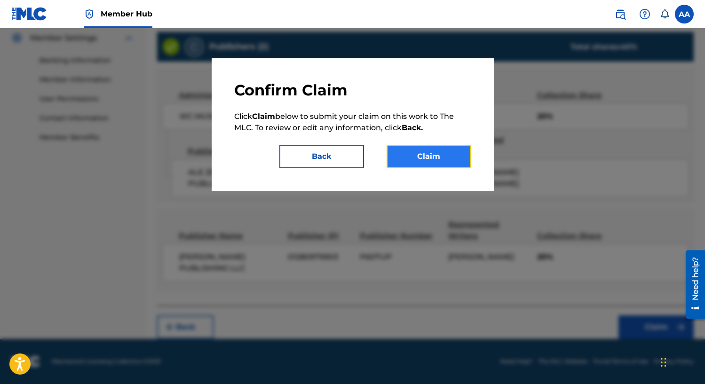
click at [418, 149] on button "Claim" at bounding box center [429, 157] width 85 height 24
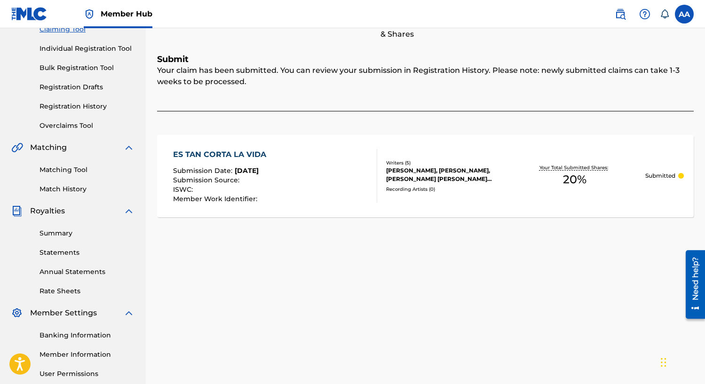
scroll to position [0, 0]
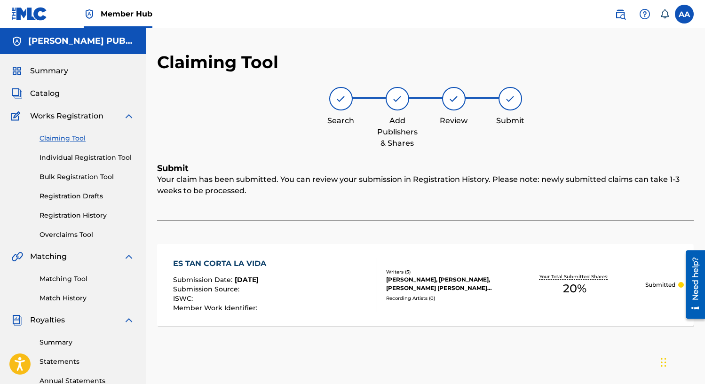
click at [33, 15] on img at bounding box center [29, 14] width 36 height 14
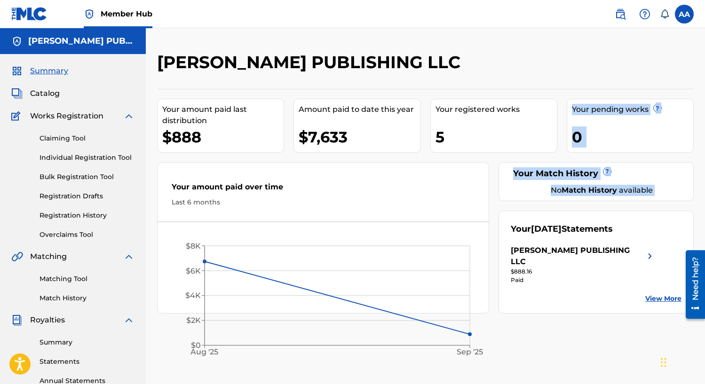
drag, startPoint x: 425, startPoint y: 154, endPoint x: 476, endPoint y: 161, distance: 50.8
click at [476, 161] on div "Your amount paid last distribution $888 Amount paid to date this year $7,633 Yo…" at bounding box center [425, 201] width 537 height 225
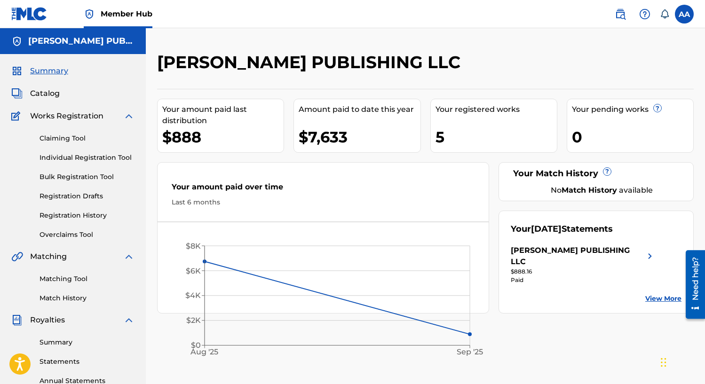
click at [465, 64] on div "[PERSON_NAME] PUBLISHING LLC" at bounding box center [364, 66] width 414 height 28
click at [683, 15] on label at bounding box center [684, 14] width 19 height 19
click at [685, 14] on input "AA [PERSON_NAME] Robles [EMAIL_ADDRESS][DOMAIN_NAME] Notification Preferences P…" at bounding box center [685, 14] width 0 height 0
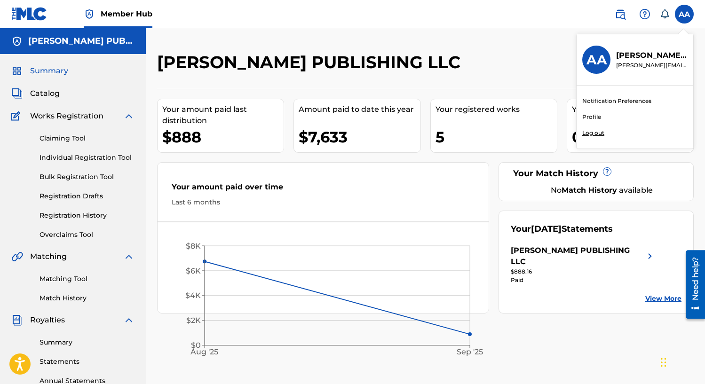
click at [596, 132] on p "Log out" at bounding box center [593, 133] width 22 height 8
click at [685, 14] on input "AA [PERSON_NAME] Robles [EMAIL_ADDRESS][DOMAIN_NAME] Notification Preferences P…" at bounding box center [685, 14] width 0 height 0
